Goal: Information Seeking & Learning: Find specific page/section

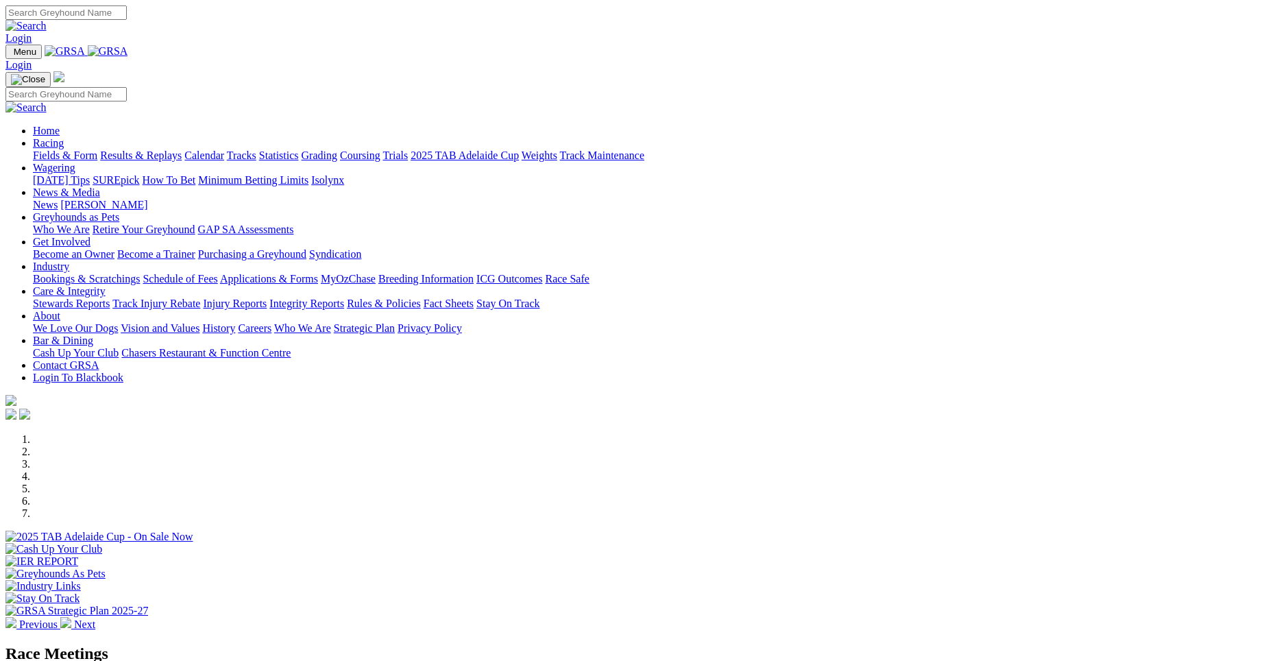
scroll to position [342, 0]
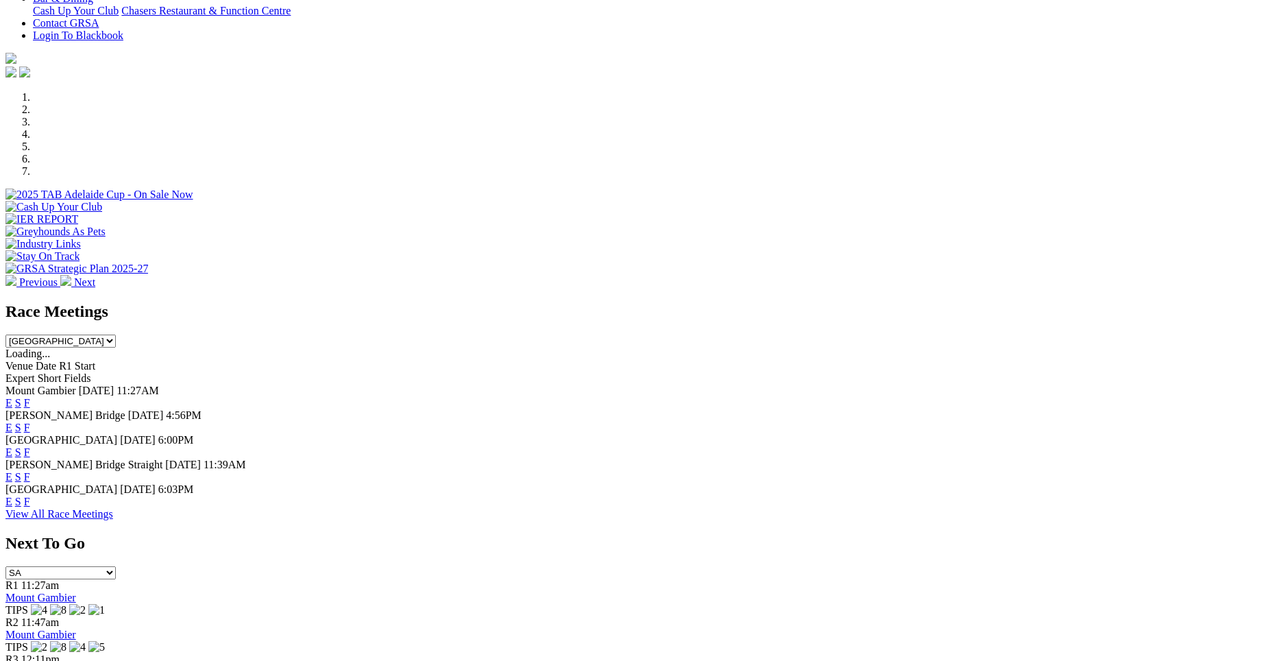
click at [806, 520] on div "Race Meetings [GEOGRAPHIC_DATA] [GEOGRAPHIC_DATA] [GEOGRAPHIC_DATA] [GEOGRAPHIC…" at bounding box center [633, 411] width 1257 height 218
click at [30, 446] on link "F" at bounding box center [27, 452] width 6 height 12
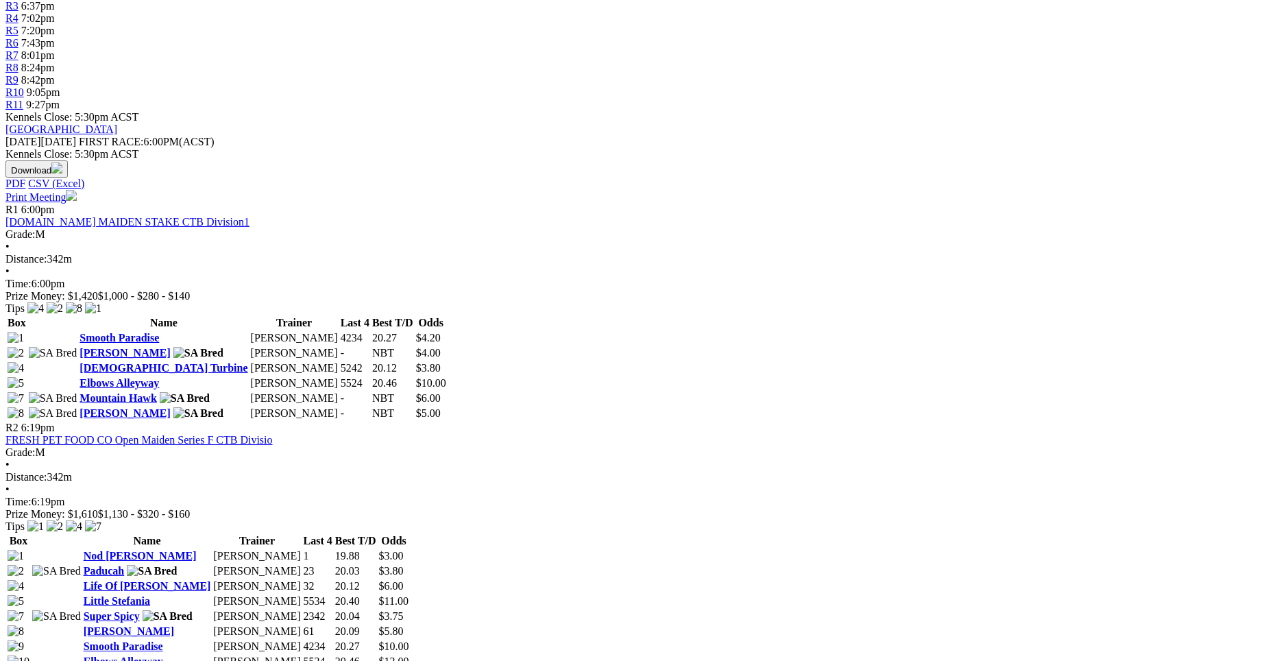
scroll to position [539, 0]
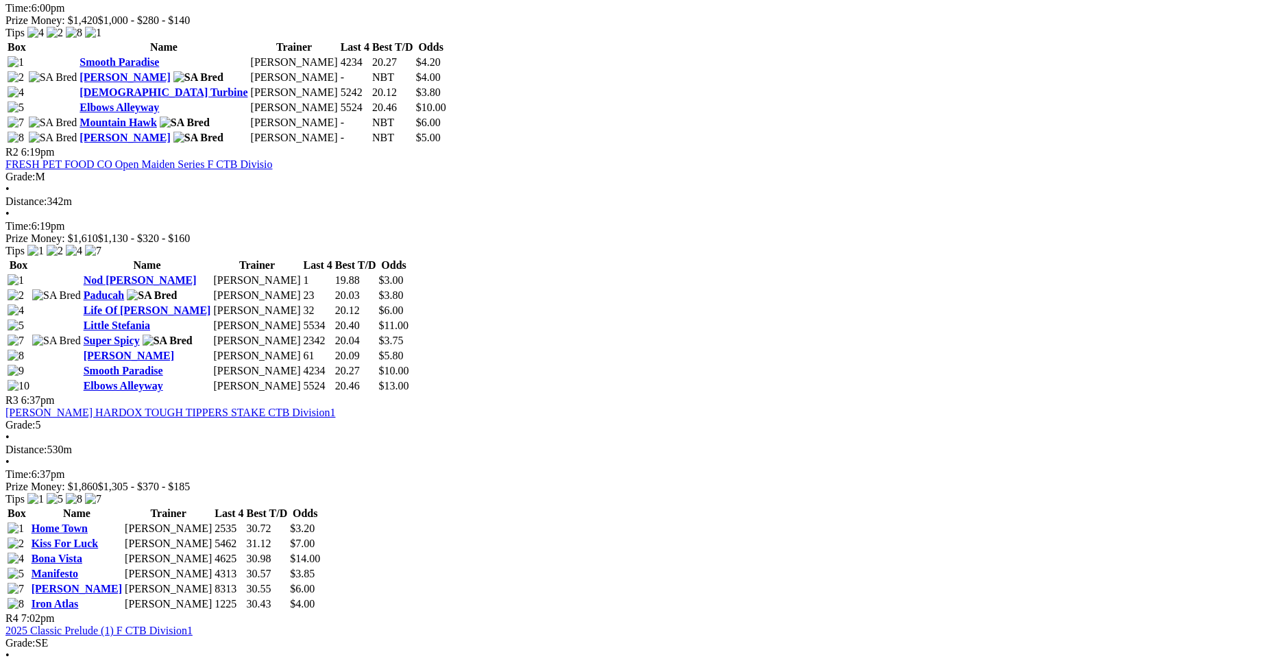
scroll to position [793, 0]
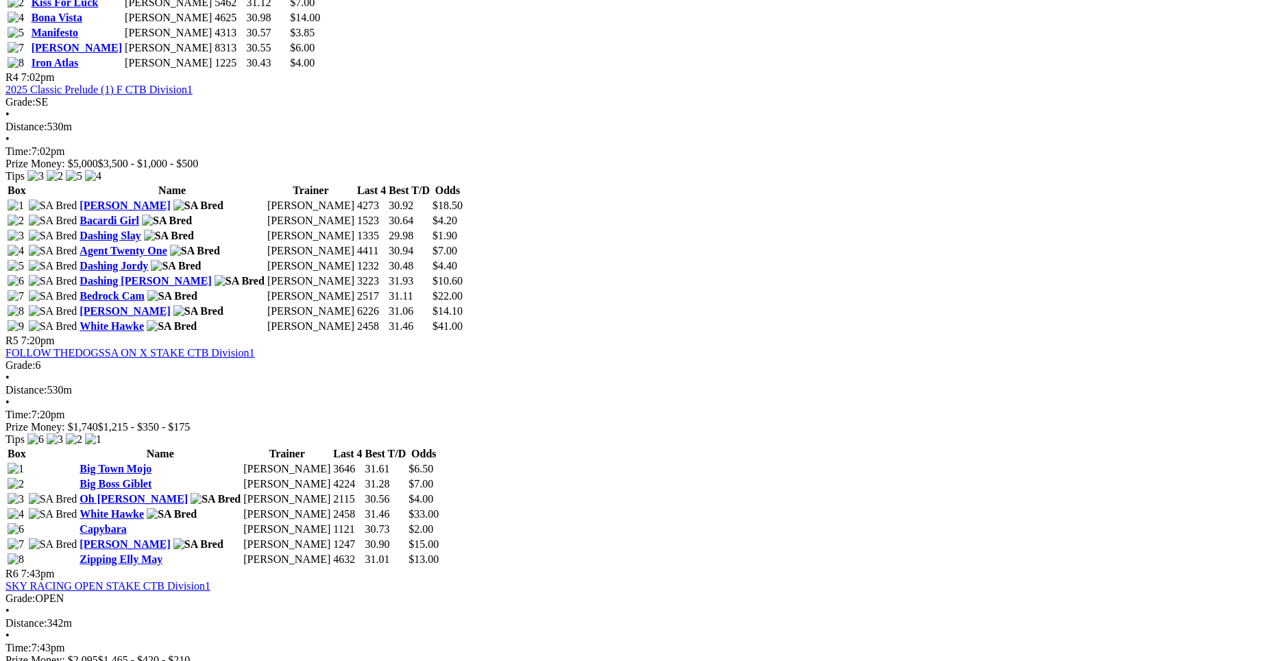
scroll to position [1338, 0]
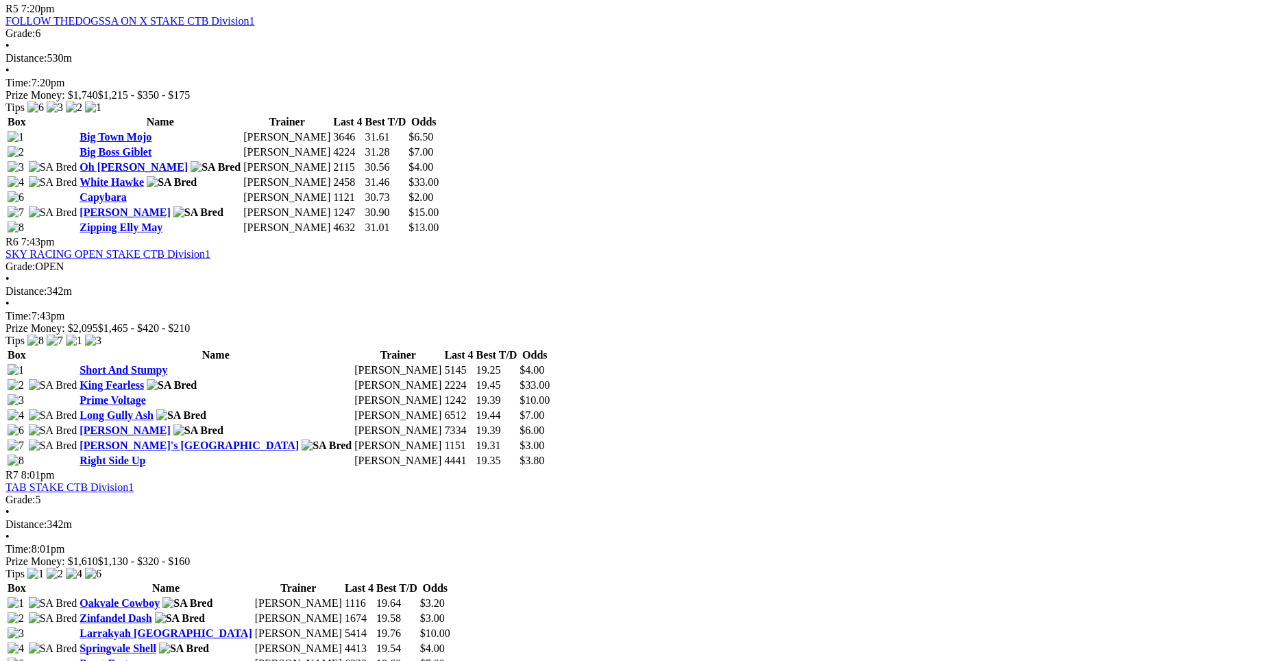
scroll to position [1654, 0]
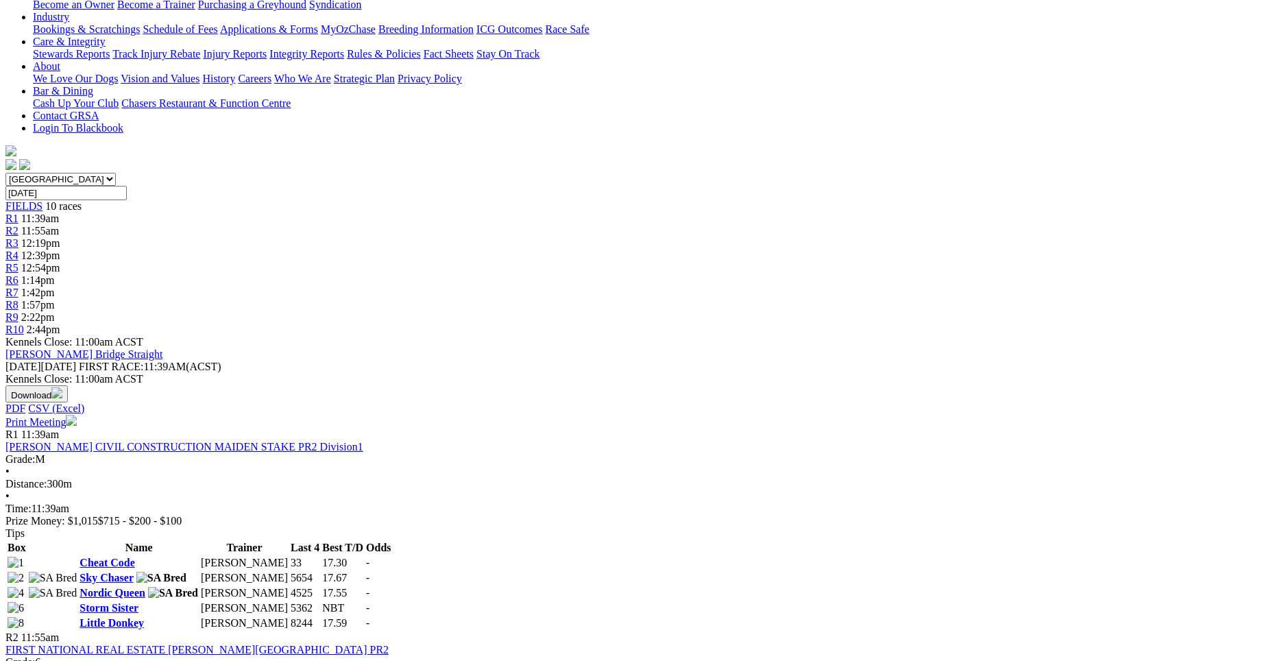
scroll to position [281, 0]
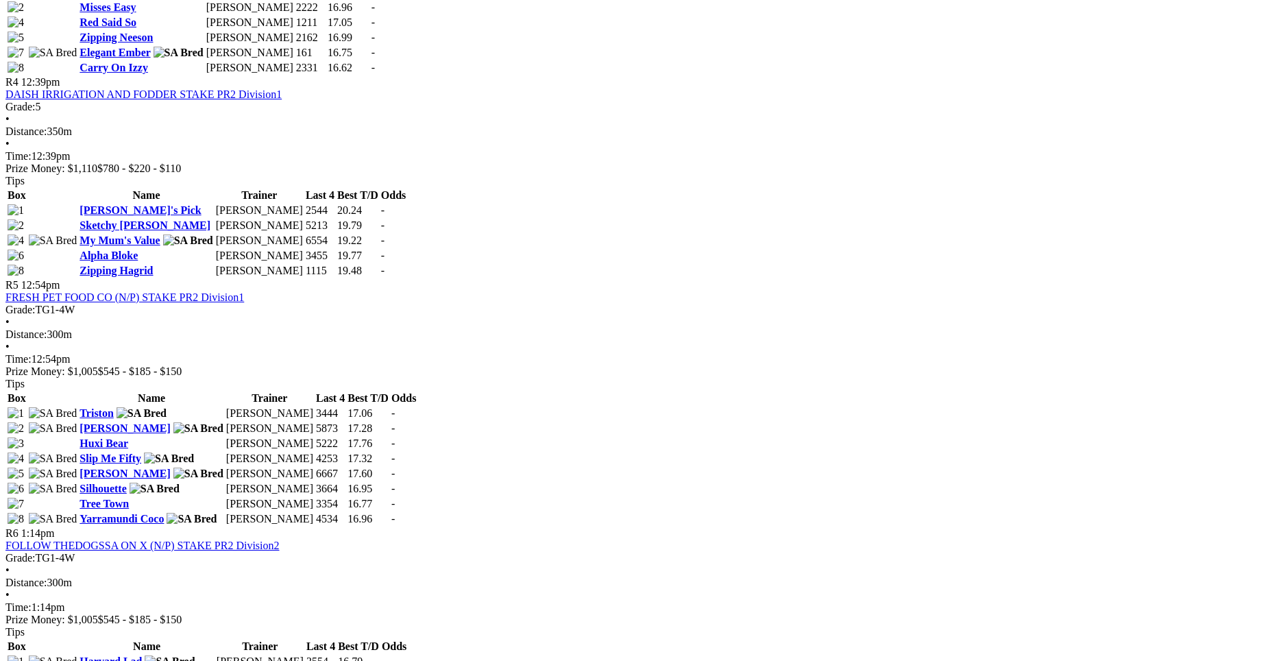
scroll to position [1273, 0]
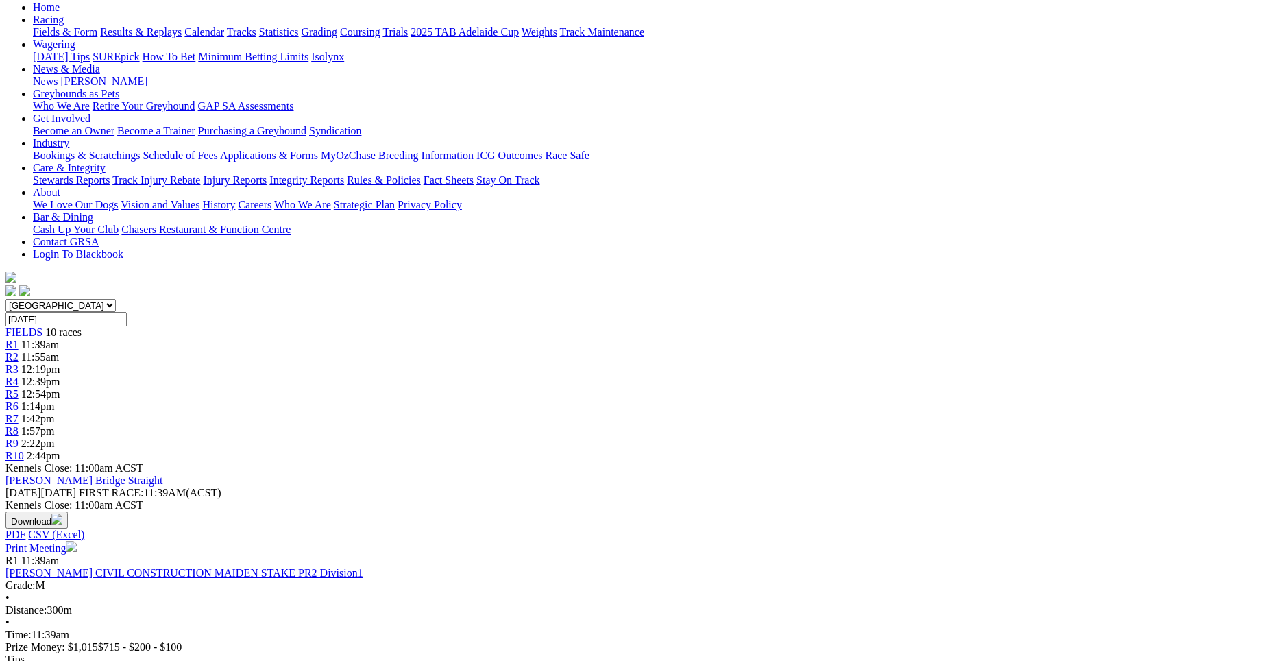
scroll to position [0, 0]
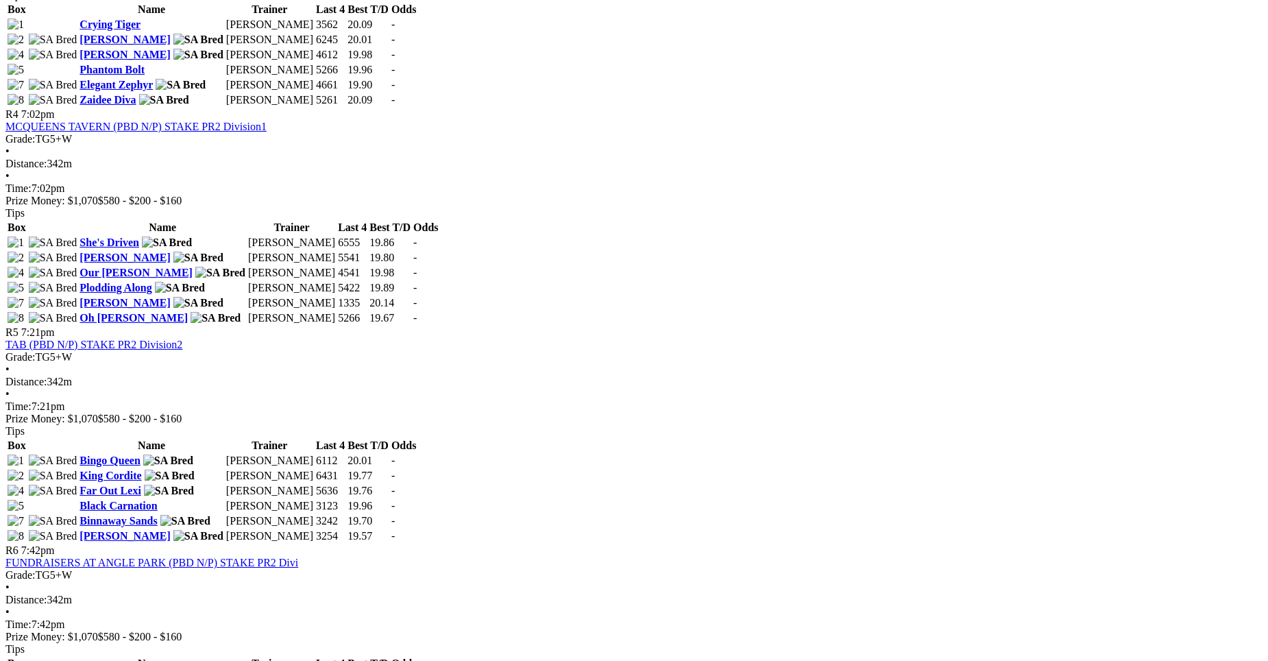
scroll to position [1257, 0]
